Goal: Task Accomplishment & Management: Manage account settings

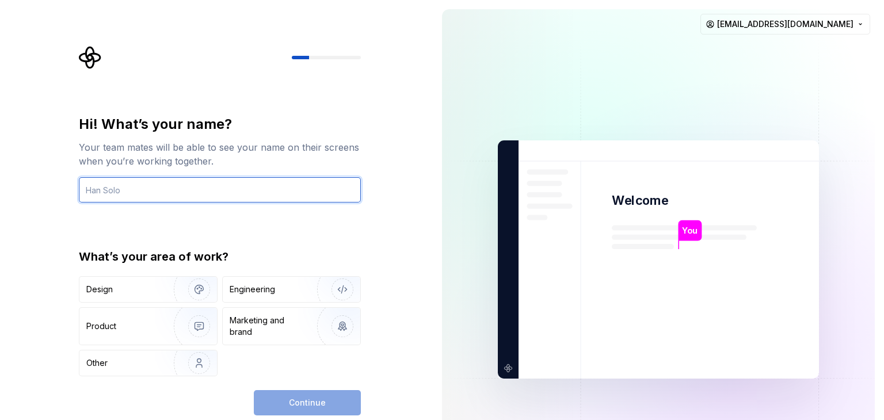
click at [182, 201] on input "text" at bounding box center [220, 189] width 282 height 25
type input "Bhagya P"
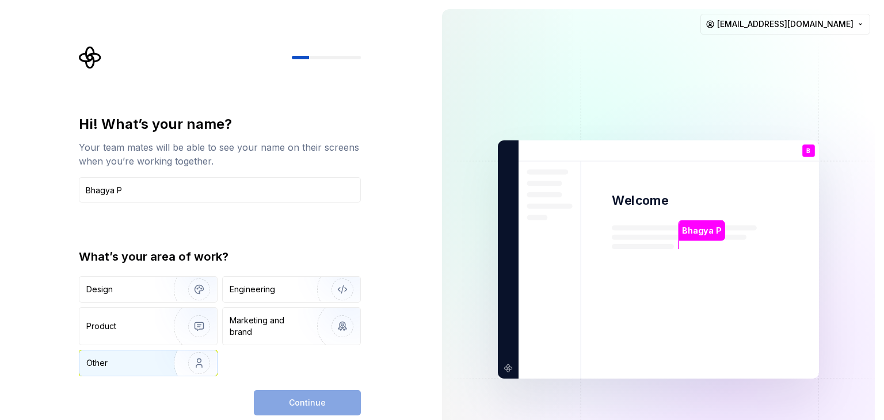
click at [134, 358] on div "Other" at bounding box center [119, 363] width 67 height 12
click at [273, 399] on button "Continue" at bounding box center [307, 402] width 107 height 25
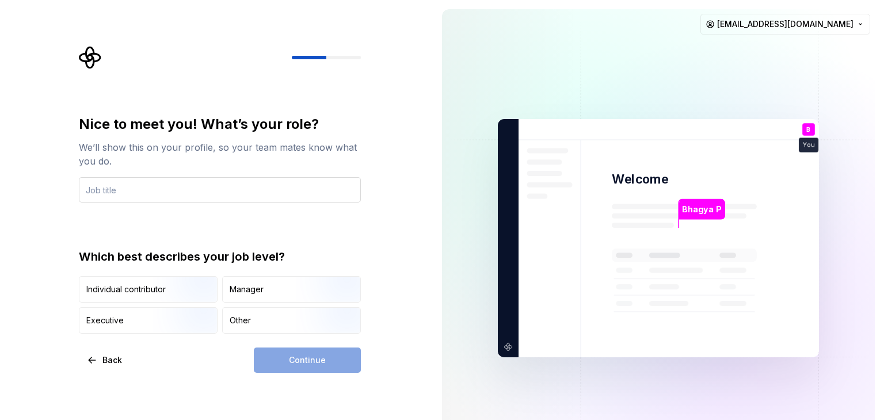
click at [177, 196] on input "text" at bounding box center [220, 189] width 282 height 25
click at [126, 290] on div "Individual contributor" at bounding box center [125, 290] width 79 height 12
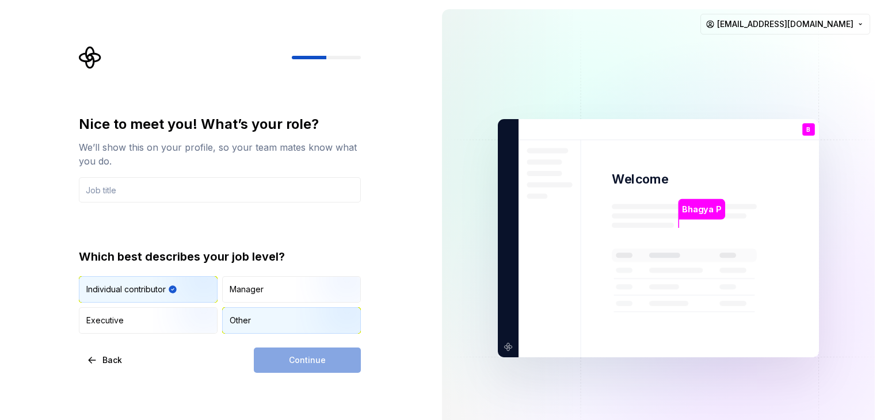
click at [253, 325] on div "Other" at bounding box center [292, 320] width 138 height 25
click at [284, 361] on div "Continue" at bounding box center [307, 360] width 107 height 25
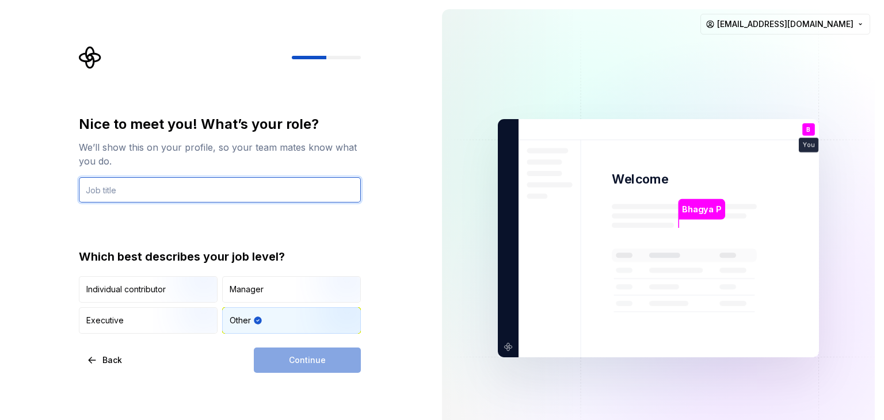
click at [147, 194] on input "text" at bounding box center [220, 189] width 282 height 25
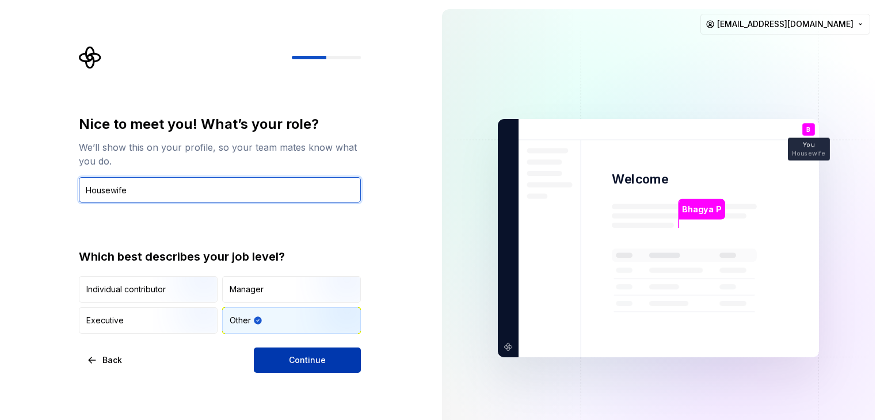
type input "Housewife"
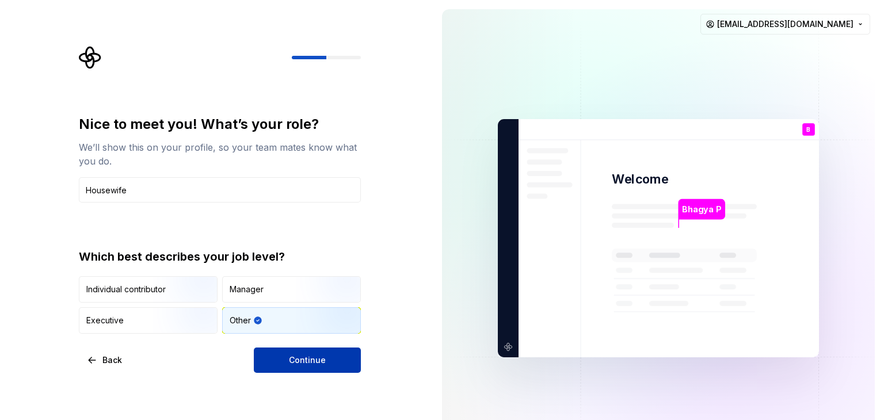
click at [283, 367] on button "Continue" at bounding box center [307, 360] width 107 height 25
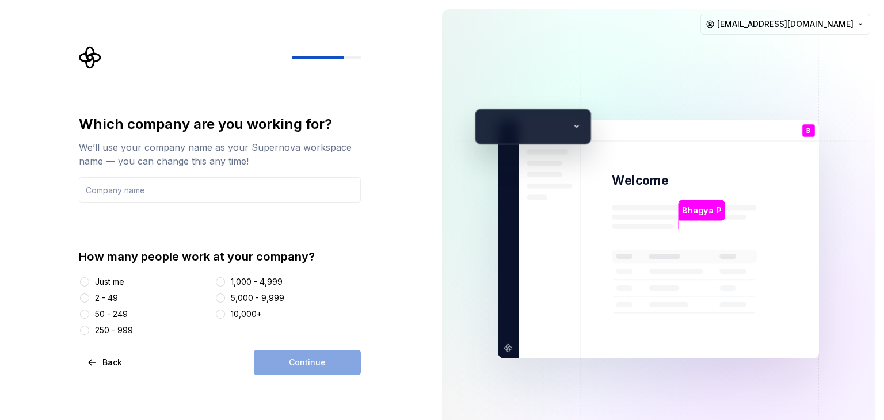
click at [113, 289] on div "Just me 2 - 49 50 - 249 250 - 999 1,000 - 4,999 5,000 - 9,999 10,000+" at bounding box center [220, 306] width 282 height 60
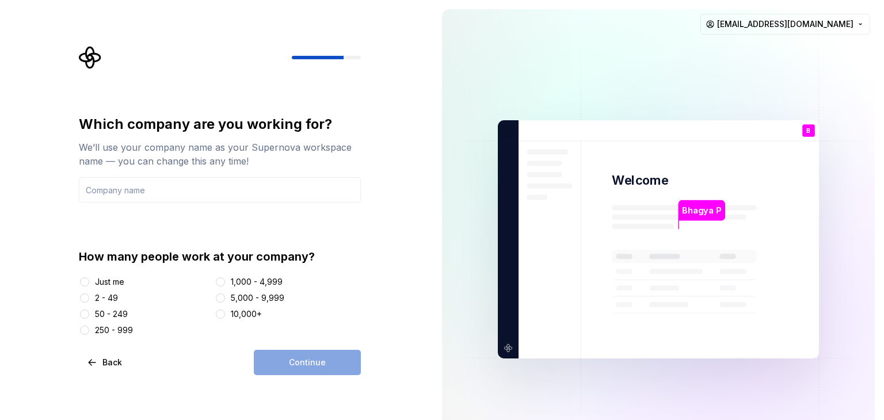
click at [110, 280] on div "Just me" at bounding box center [109, 282] width 29 height 12
click at [89, 280] on button "Just me" at bounding box center [84, 281] width 9 height 9
click at [276, 364] on div "Continue" at bounding box center [307, 362] width 107 height 25
click at [150, 176] on div "Which company are you working for? We’ll use your company name as your Supernov…" at bounding box center [220, 158] width 282 height 87
click at [147, 183] on input "text" at bounding box center [220, 189] width 282 height 25
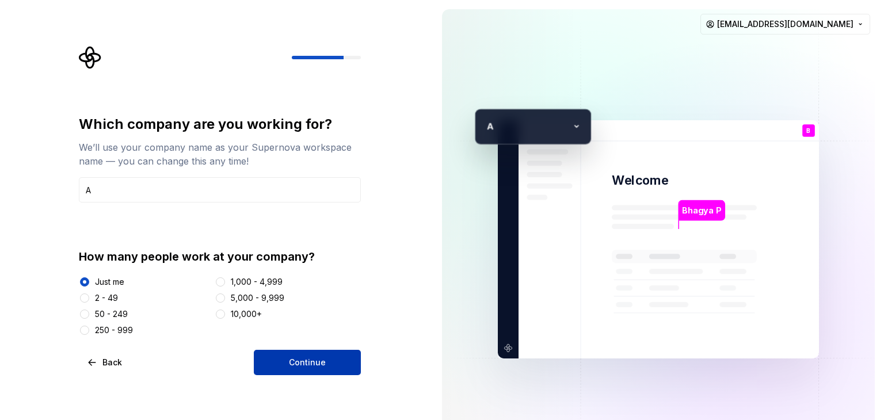
click at [310, 363] on span "Continue" at bounding box center [307, 363] width 37 height 12
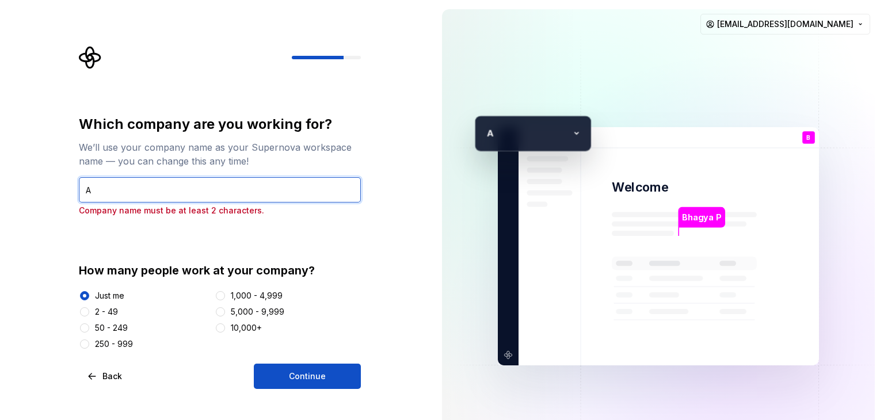
drag, startPoint x: 139, startPoint y: 186, endPoint x: 134, endPoint y: 189, distance: 6.2
click at [134, 189] on input "A" at bounding box center [220, 189] width 282 height 25
type input "ABC"
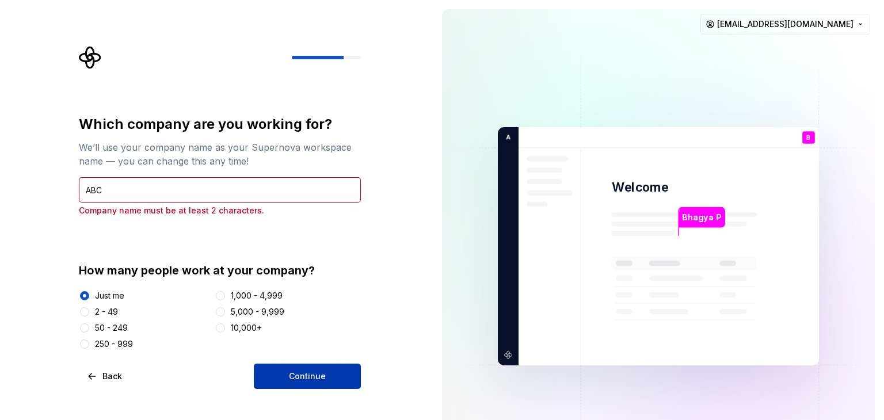
click at [281, 367] on button "Continue" at bounding box center [307, 376] width 107 height 25
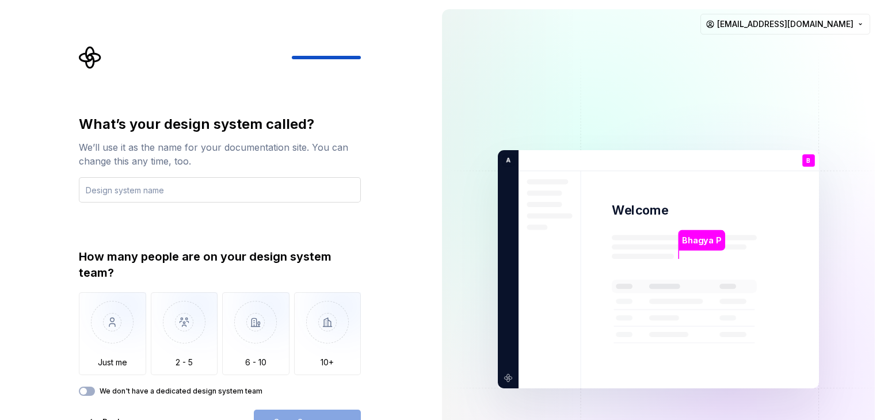
click at [190, 185] on input "text" at bounding box center [220, 189] width 282 height 25
click at [140, 340] on img "button" at bounding box center [112, 330] width 67 height 77
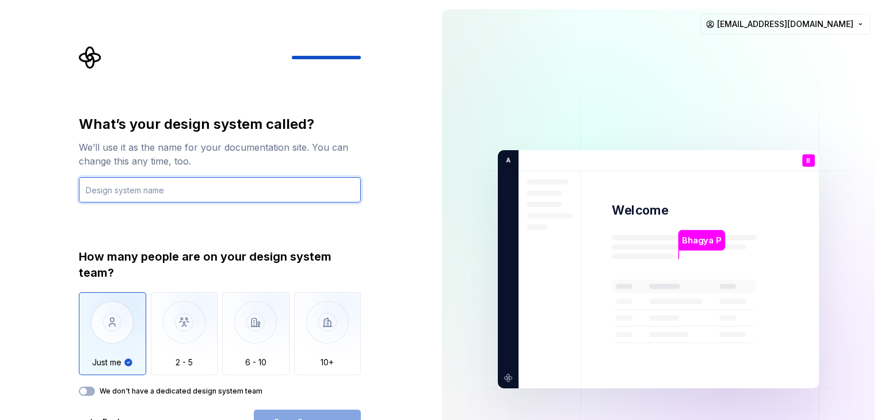
click at [129, 204] on div "What’s your design system called? We’ll use it as the name for your documentati…" at bounding box center [220, 255] width 282 height 281
type input "abdd"
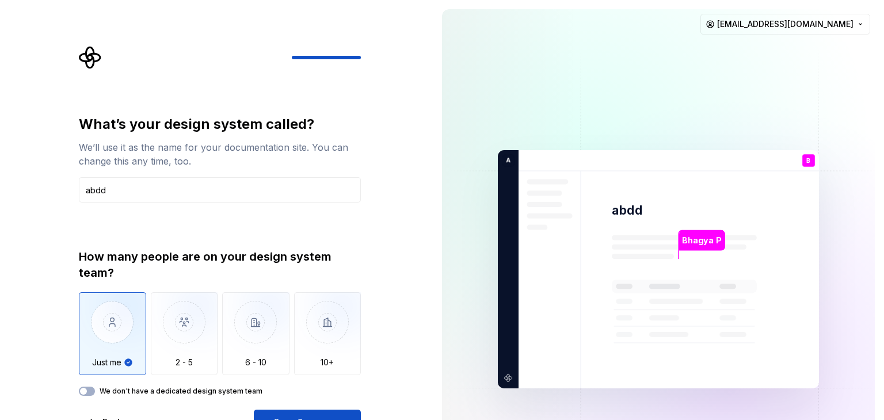
click at [95, 390] on div "We don't have a dedicated design system team" at bounding box center [220, 391] width 282 height 9
click at [92, 391] on button "We don't have a dedicated design system team" at bounding box center [87, 391] width 16 height 9
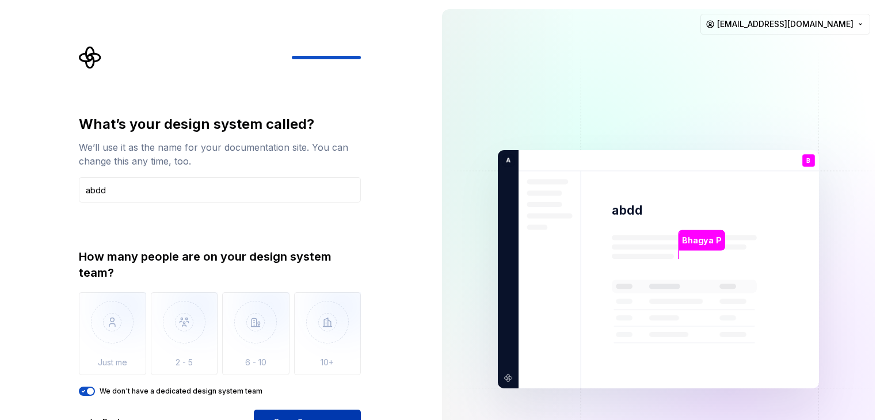
click at [283, 417] on span "Open Supernova" at bounding box center [307, 423] width 68 height 12
drag, startPoint x: 883, startPoint y: 131, endPoint x: 875, endPoint y: 340, distance: 209.1
click at [875, 340] on div "Bhagya P abdd B You Housewife T B +3 A BC Thomas Brooke Jamie bhagyaprakash95@g…" at bounding box center [658, 269] width 451 height 539
drag, startPoint x: 877, startPoint y: 63, endPoint x: 882, endPoint y: 124, distance: 61.2
click at [882, 124] on div "Bhagya P abdd B You Housewife T B +3 A BC Thomas Brooke Jamie bhagyaprakash95@g…" at bounding box center [658, 269] width 451 height 539
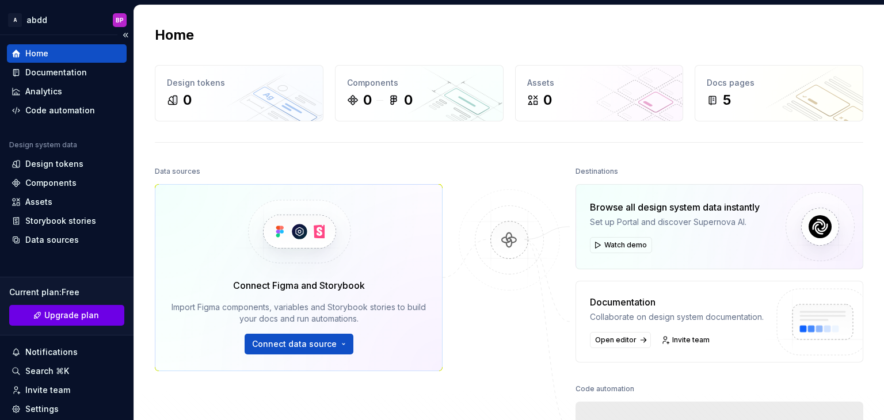
click at [73, 317] on span "Upgrade plan" at bounding box center [71, 316] width 55 height 12
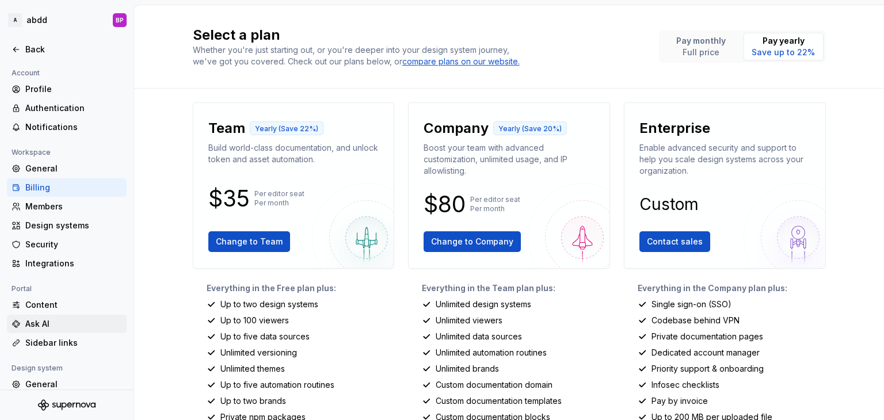
click at [40, 321] on div "Ask AI" at bounding box center [73, 324] width 97 height 12
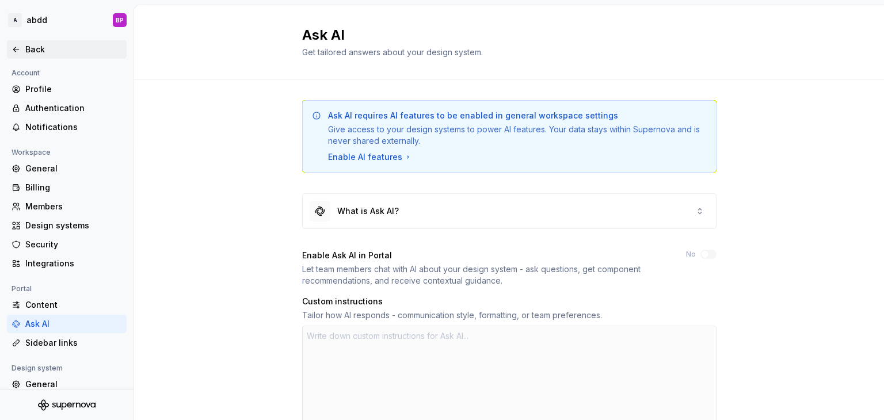
click at [47, 52] on div "Back" at bounding box center [73, 50] width 97 height 12
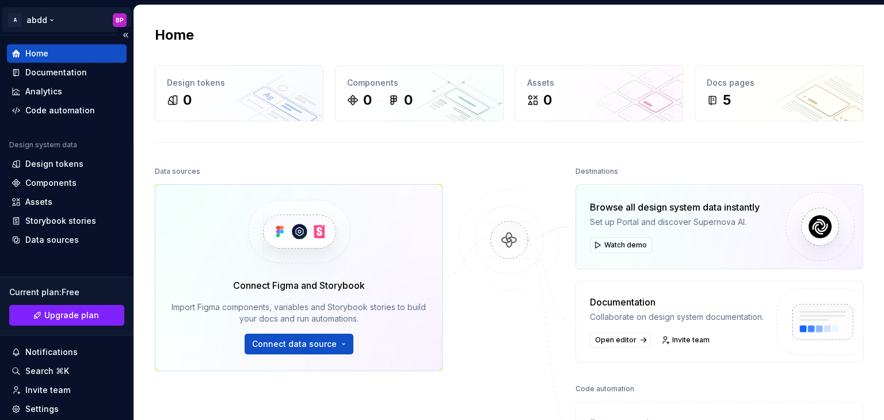
click at [53, 14] on html "A abdd BP Home Documentation Analytics Code automation Design system data Desig…" at bounding box center [442, 210] width 884 height 420
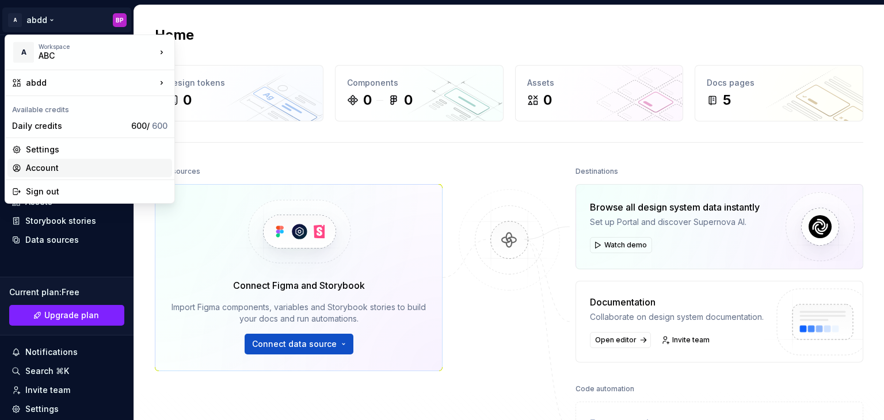
click at [50, 169] on div "Account" at bounding box center [97, 168] width 142 height 12
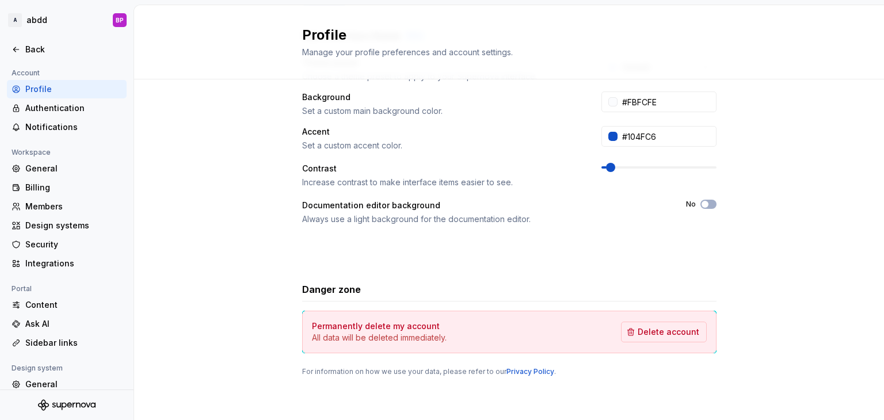
scroll to position [231, 0]
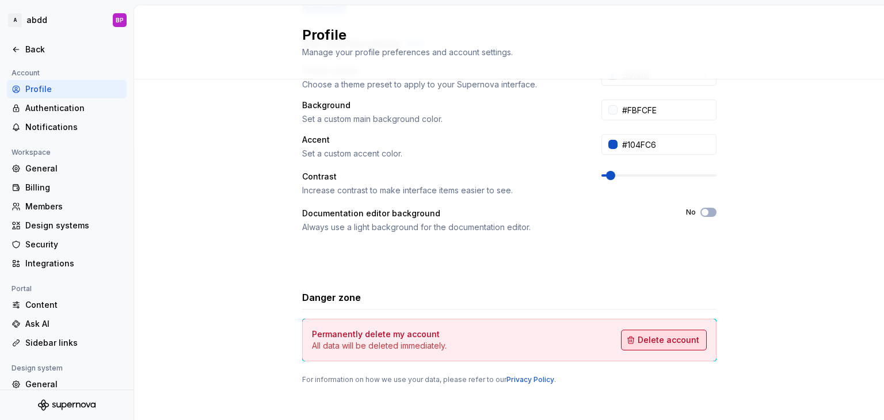
click at [685, 341] on span "Delete account" at bounding box center [669, 340] width 62 height 12
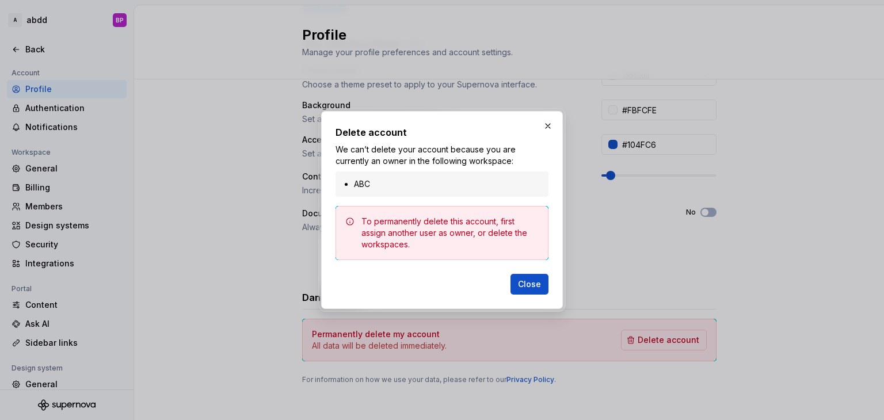
click at [436, 237] on div "To permanently delete this account, first assign another user as owner, or dele…" at bounding box center [449, 233] width 177 height 35
click at [519, 282] on span "Close" at bounding box center [529, 285] width 23 height 12
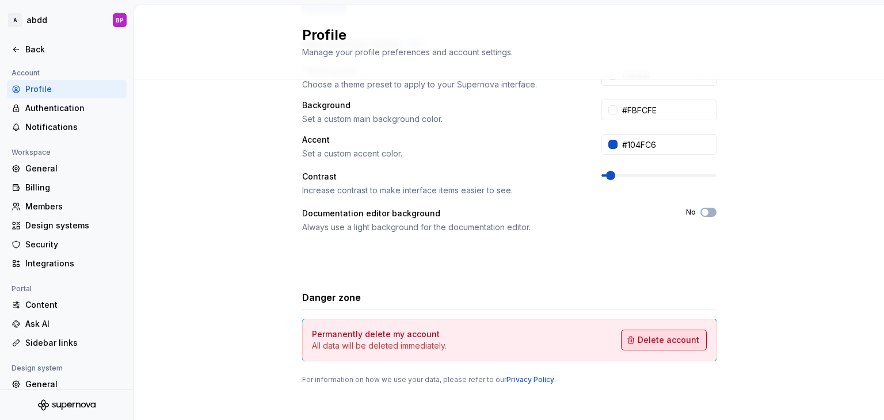
click at [653, 342] on span "Delete account" at bounding box center [669, 340] width 62 height 12
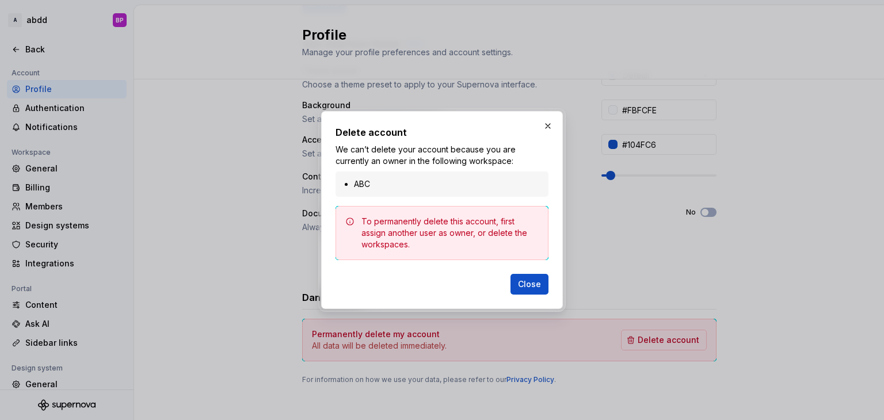
click at [364, 187] on li "ABC" at bounding box center [448, 184] width 188 height 12
click at [528, 285] on span "Close" at bounding box center [529, 285] width 23 height 12
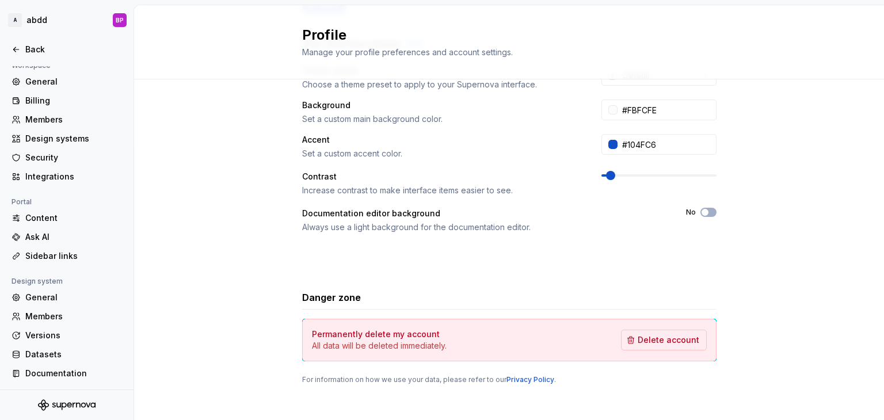
scroll to position [0, 0]
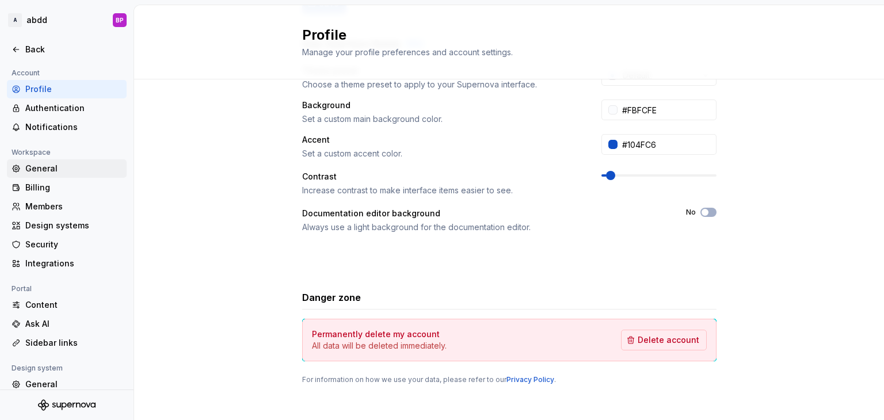
click at [51, 173] on div "General" at bounding box center [73, 169] width 97 height 12
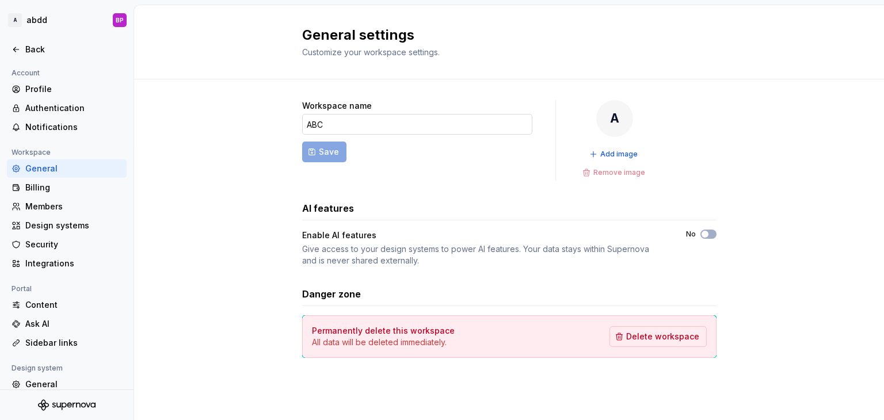
click at [401, 134] on input "ABC" at bounding box center [417, 124] width 230 height 21
click at [642, 336] on span "Delete workspace" at bounding box center [662, 337] width 73 height 12
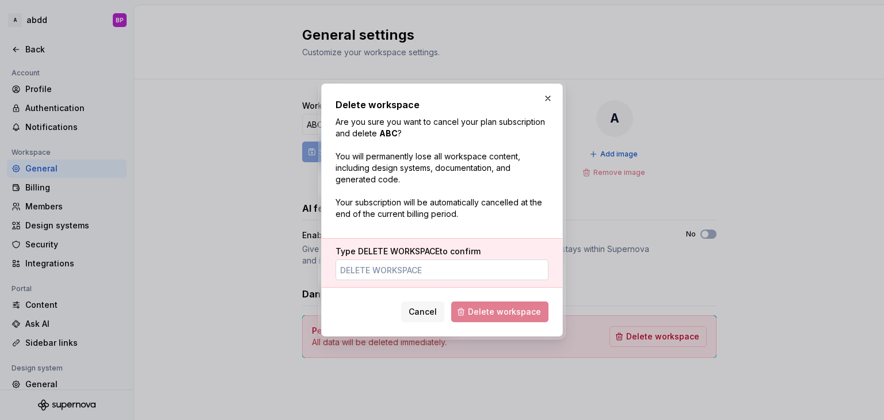
click at [405, 276] on input "Type DELETE WORKSPACE to confirm" at bounding box center [442, 270] width 213 height 21
click at [501, 314] on span "Delete workspace" at bounding box center [499, 312] width 97 height 21
drag, startPoint x: 399, startPoint y: 278, endPoint x: 329, endPoint y: 276, distance: 70.8
click at [329, 276] on div "Type DELETE WORKSPACE to confirm asasffs" at bounding box center [442, 262] width 241 height 49
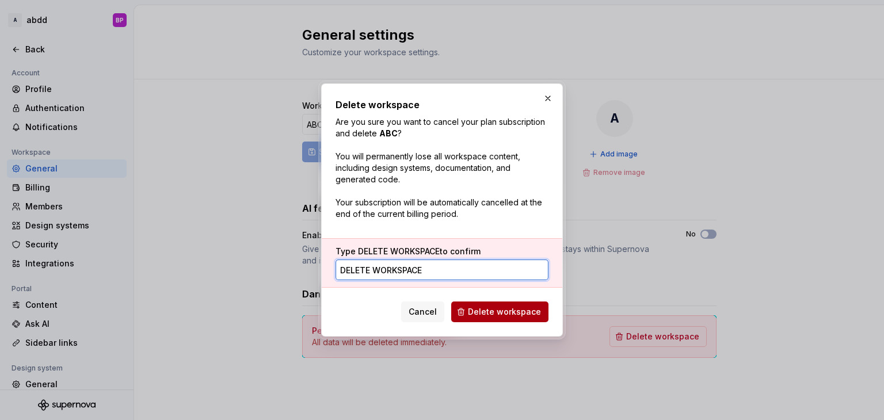
type input "DELETE WORKSPACE"
click at [486, 314] on span "Delete workspace" at bounding box center [504, 312] width 73 height 12
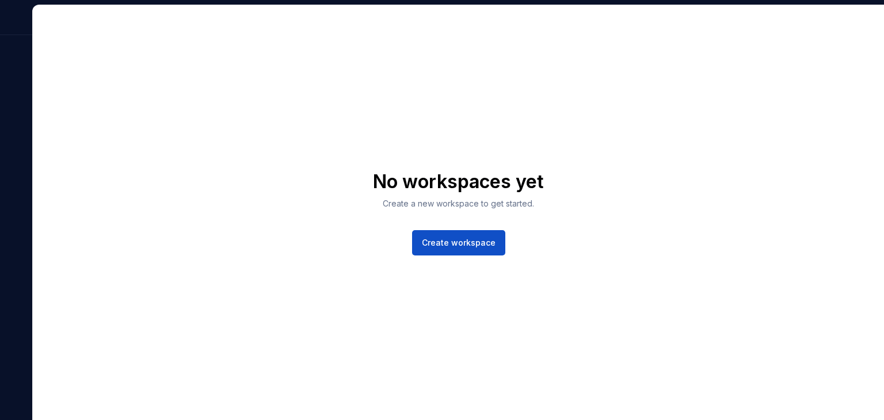
click at [9, 68] on div at bounding box center [16, 212] width 32 height 415
click at [437, 243] on span "Create workspace" at bounding box center [459, 243] width 74 height 12
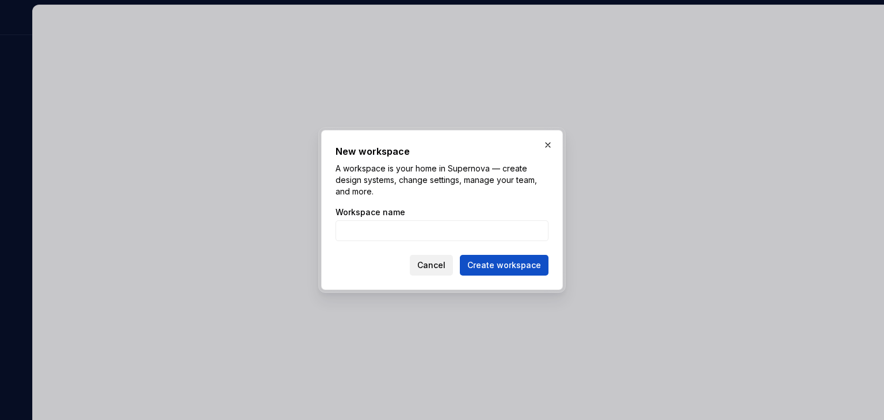
click at [431, 258] on button "Cancel" at bounding box center [431, 265] width 43 height 21
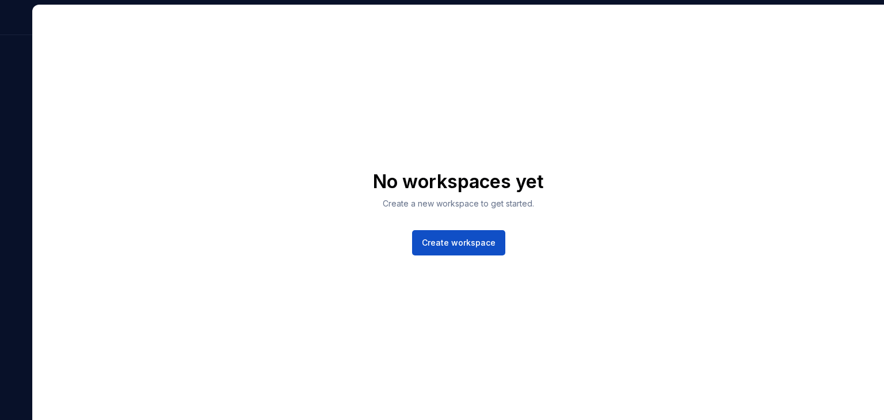
click at [8, 104] on div at bounding box center [16, 212] width 32 height 415
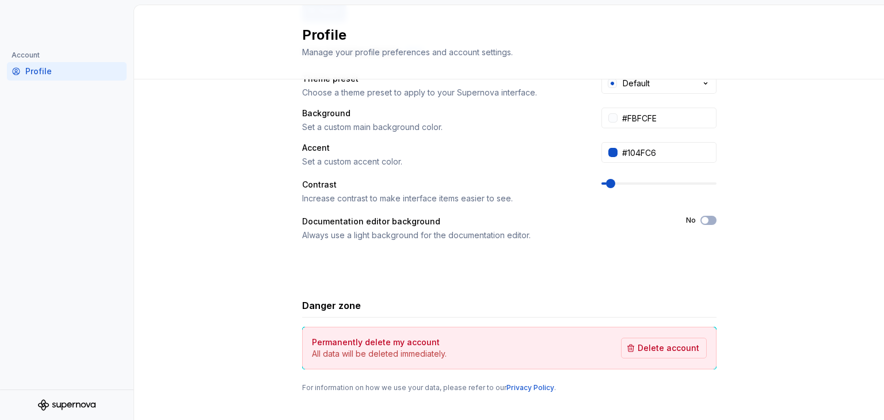
scroll to position [239, 0]
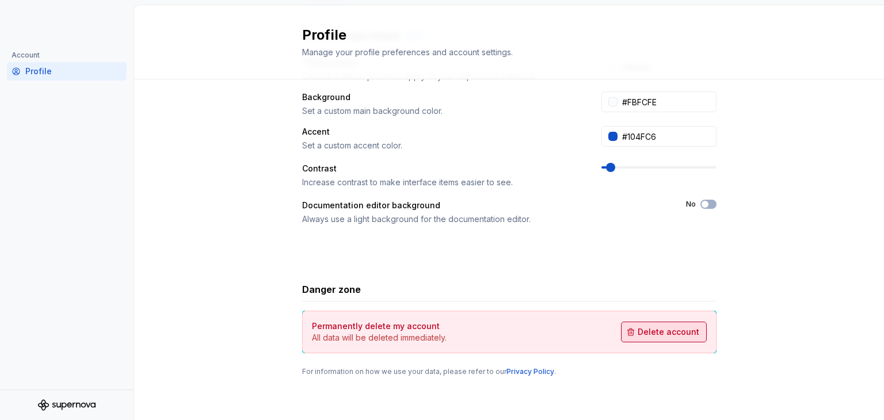
click at [656, 341] on button "Delete account" at bounding box center [664, 332] width 86 height 21
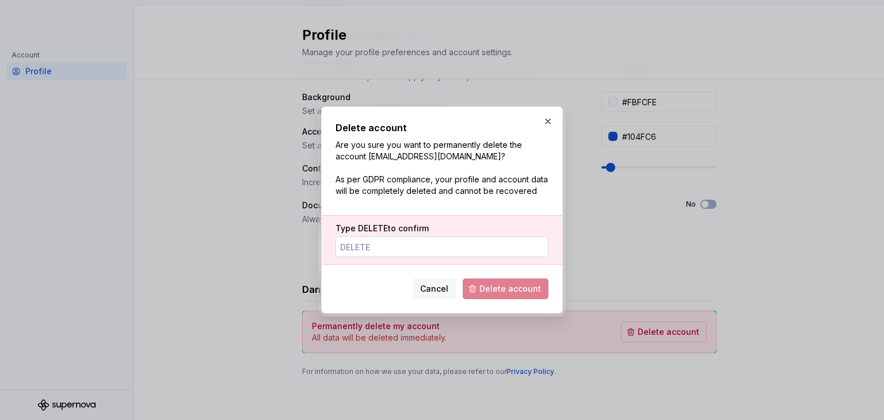
click at [423, 243] on input "Type DELETE to confirm" at bounding box center [442, 247] width 213 height 21
type input "DELETE"
click at [519, 291] on span "Delete account" at bounding box center [510, 289] width 62 height 12
